Goal: Information Seeking & Learning: Learn about a topic

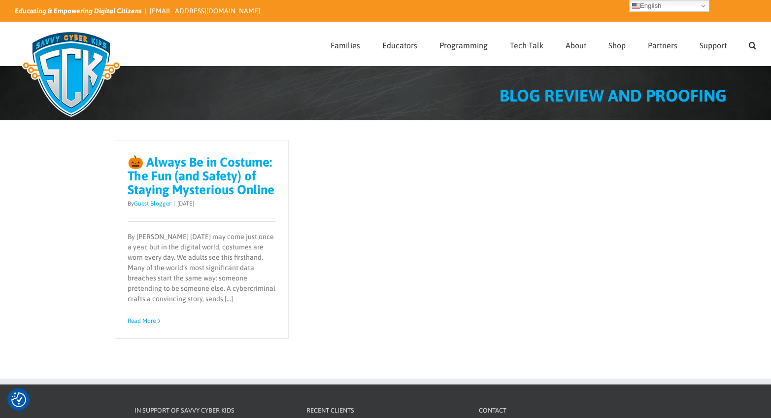
click at [213, 174] on link "🎃 Always Be in Costume: The Fun (and Safety) of Staying Mysterious Online" at bounding box center [201, 176] width 147 height 42
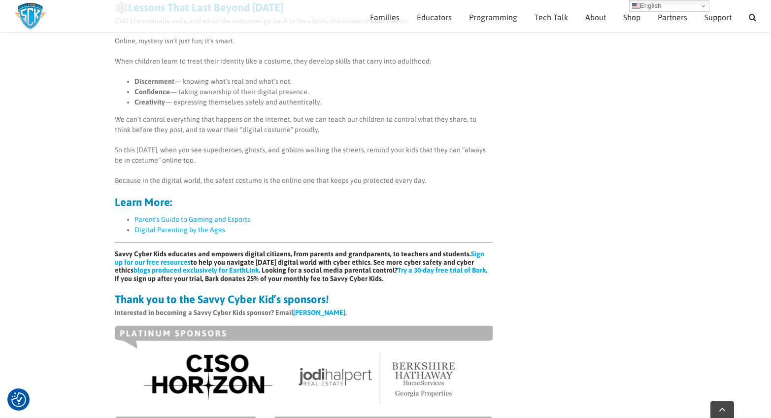
scroll to position [935, 0]
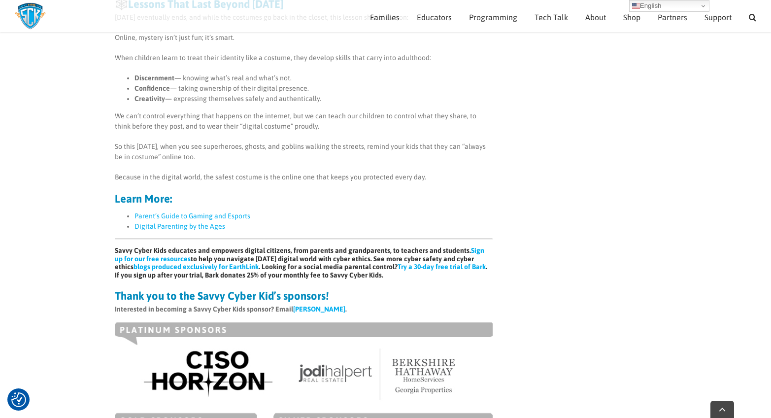
click at [214, 218] on link "Parent’s Guide to Gaming and Esports" at bounding box center [192, 216] width 116 height 8
click at [200, 226] on link "Digital Parenting by the Ages" at bounding box center [179, 226] width 91 height 8
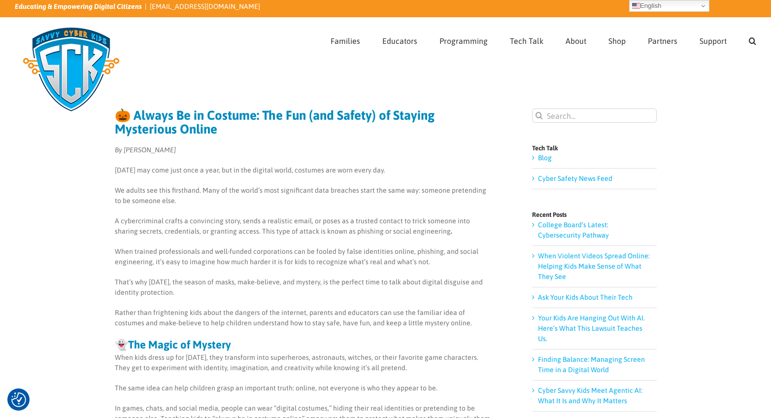
scroll to position [0, 0]
